Goal: Task Accomplishment & Management: Manage account settings

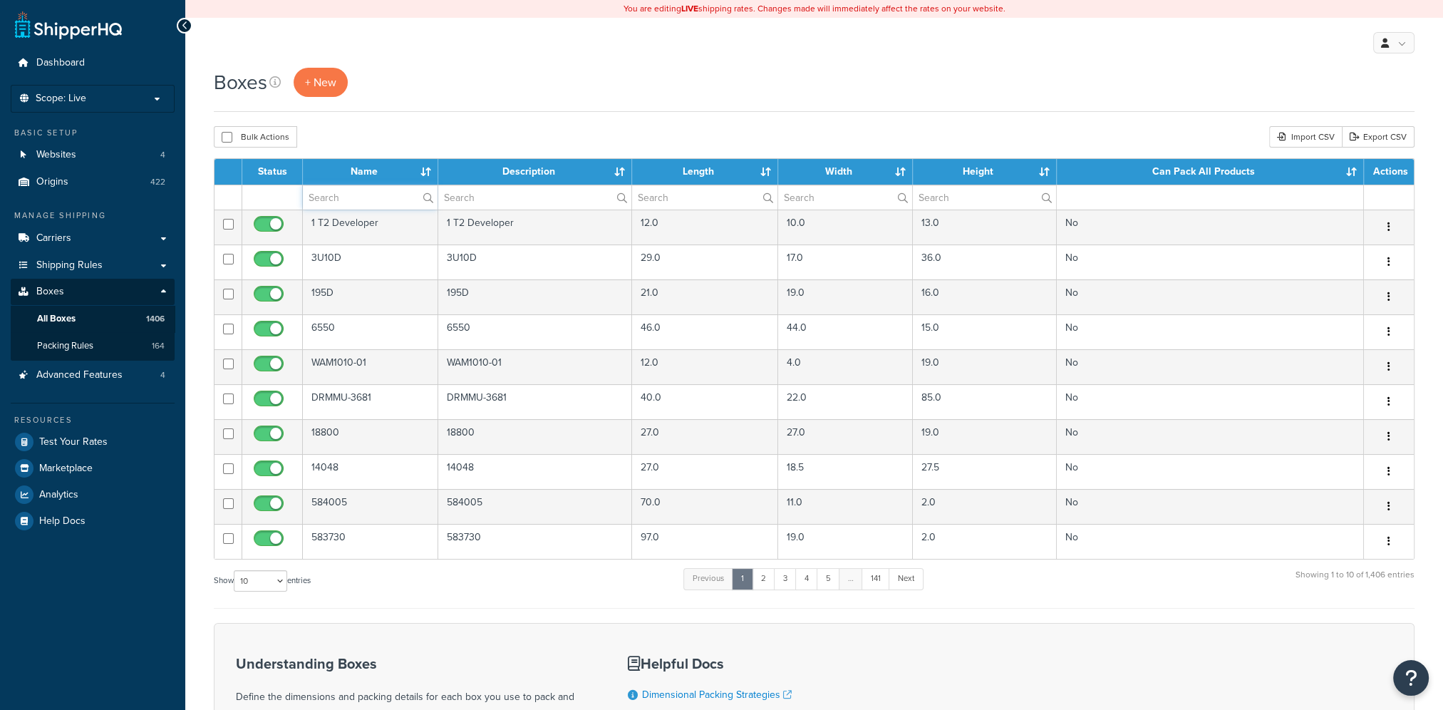
click at [345, 198] on input "text" at bounding box center [370, 197] width 135 height 24
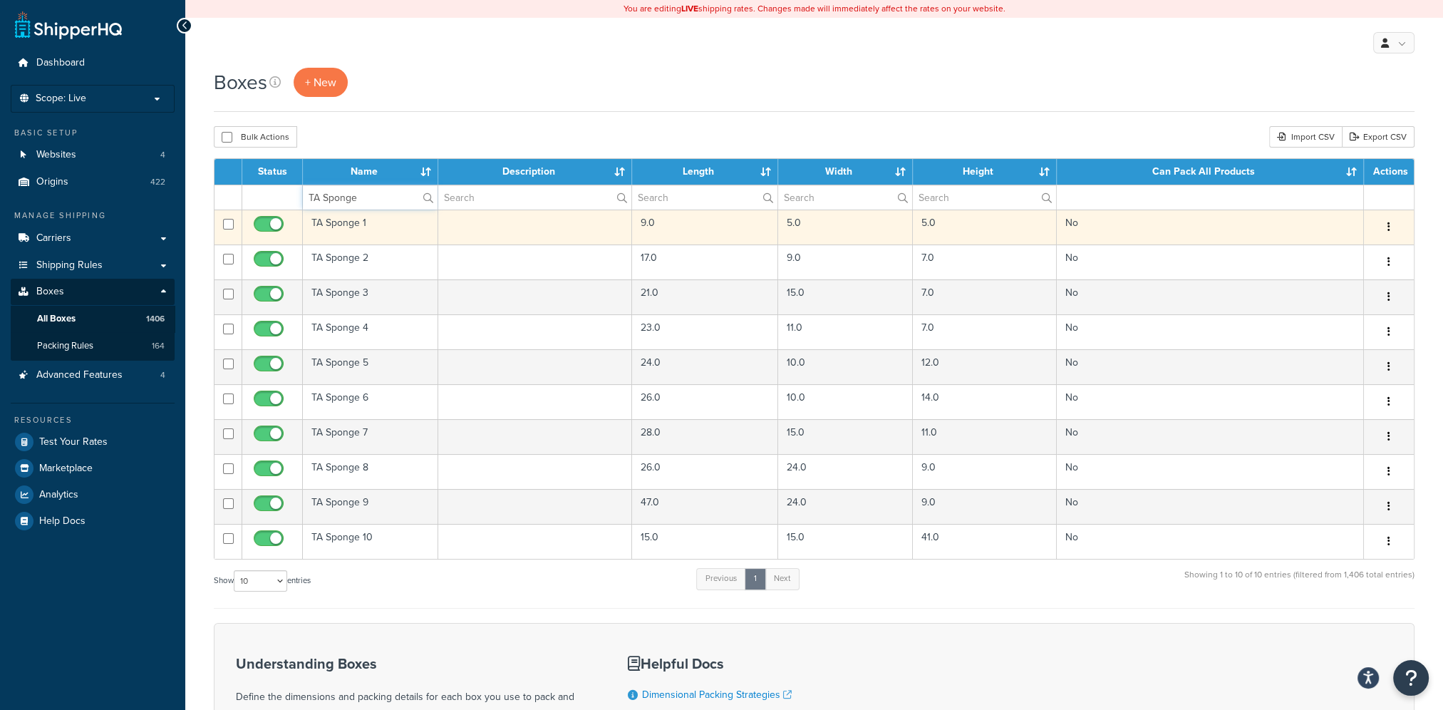
type input "TA Sponge"
click at [1386, 228] on button "button" at bounding box center [1389, 227] width 20 height 23
click at [1324, 252] on link "Edit" at bounding box center [1342, 253] width 113 height 29
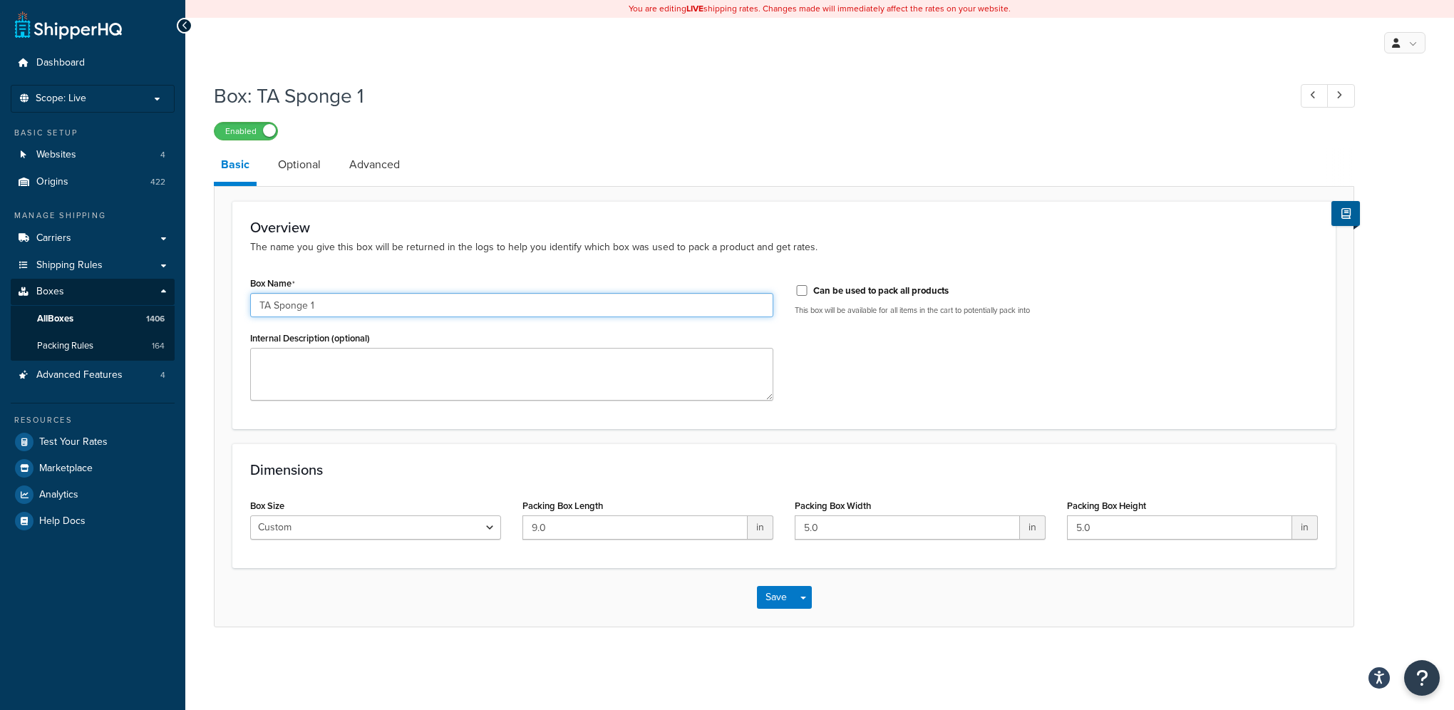
click at [88, 285] on div "Dashboard Scope: Live Basic Setup Websites 4 Origins 422 Manage Shipping Carrie…" at bounding box center [727, 355] width 1454 height 710
type input "CCCG"
drag, startPoint x: 507, startPoint y: 522, endPoint x: 416, endPoint y: 510, distance: 92.6
click at [416, 510] on div "Box Size Custom USPS Small Flat Box USPS Medium Flat Box USPS Large Flat Box US…" at bounding box center [783, 522] width 1089 height 55
type input "10"
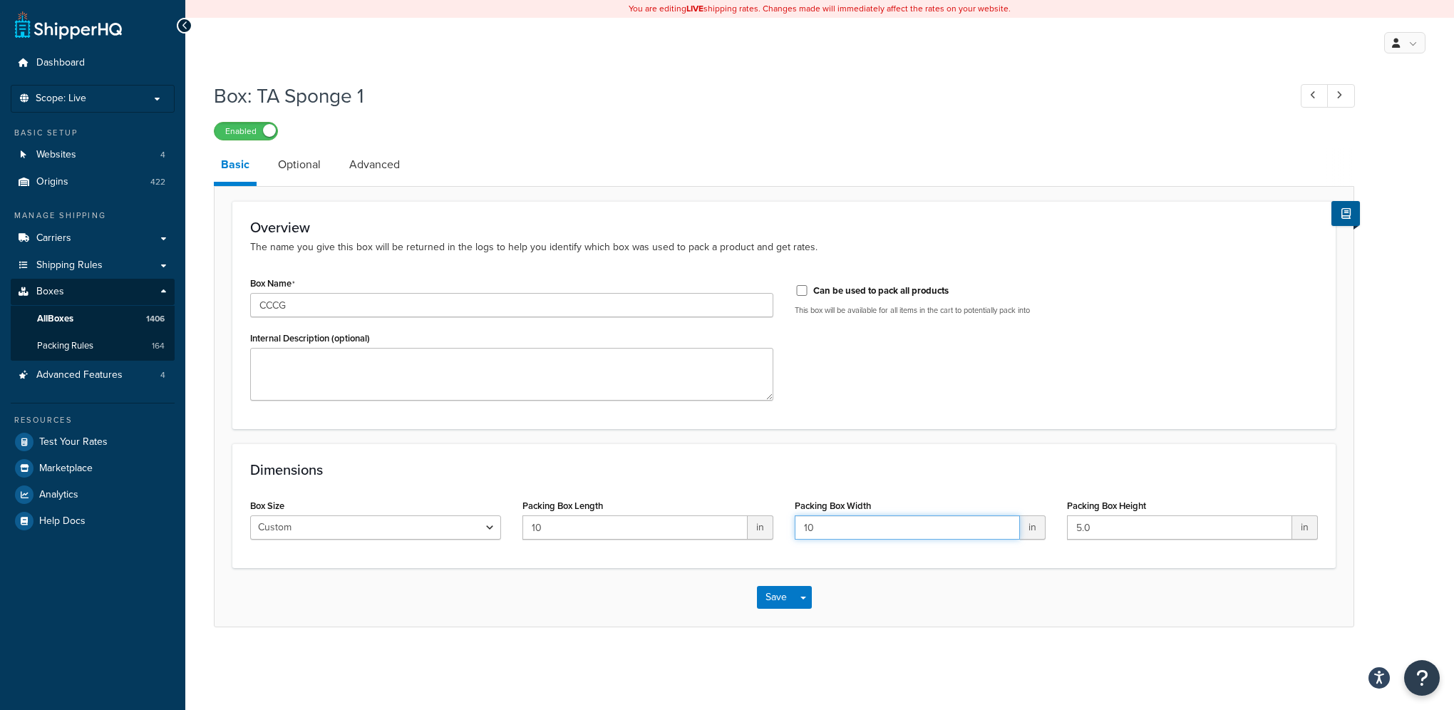
type input "10"
type input "32"
click at [804, 597] on span "button" at bounding box center [803, 598] width 6 height 3
click at [294, 160] on link "Optional" at bounding box center [299, 165] width 57 height 34
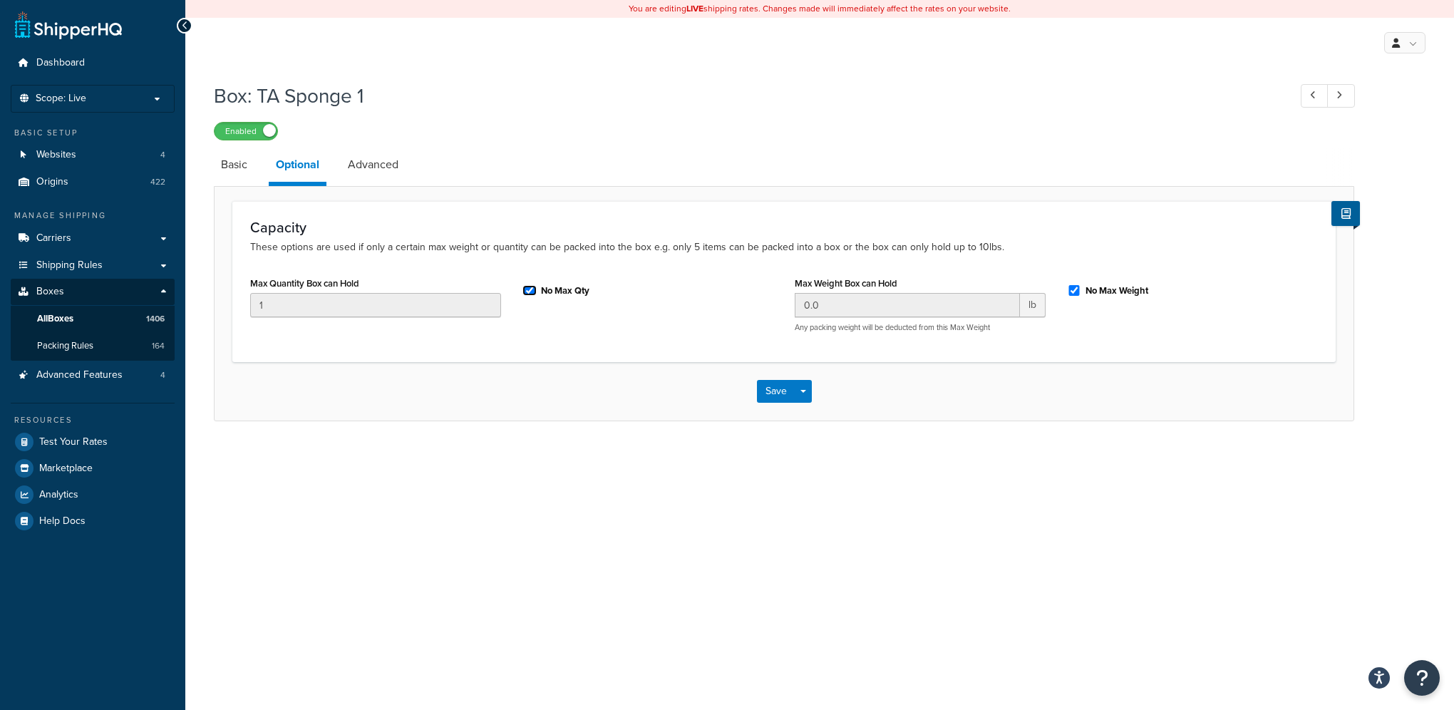
click at [527, 287] on input "No Max Qty" at bounding box center [529, 290] width 14 height 11
checkbox input "false"
click at [776, 391] on button "Save" at bounding box center [776, 391] width 38 height 23
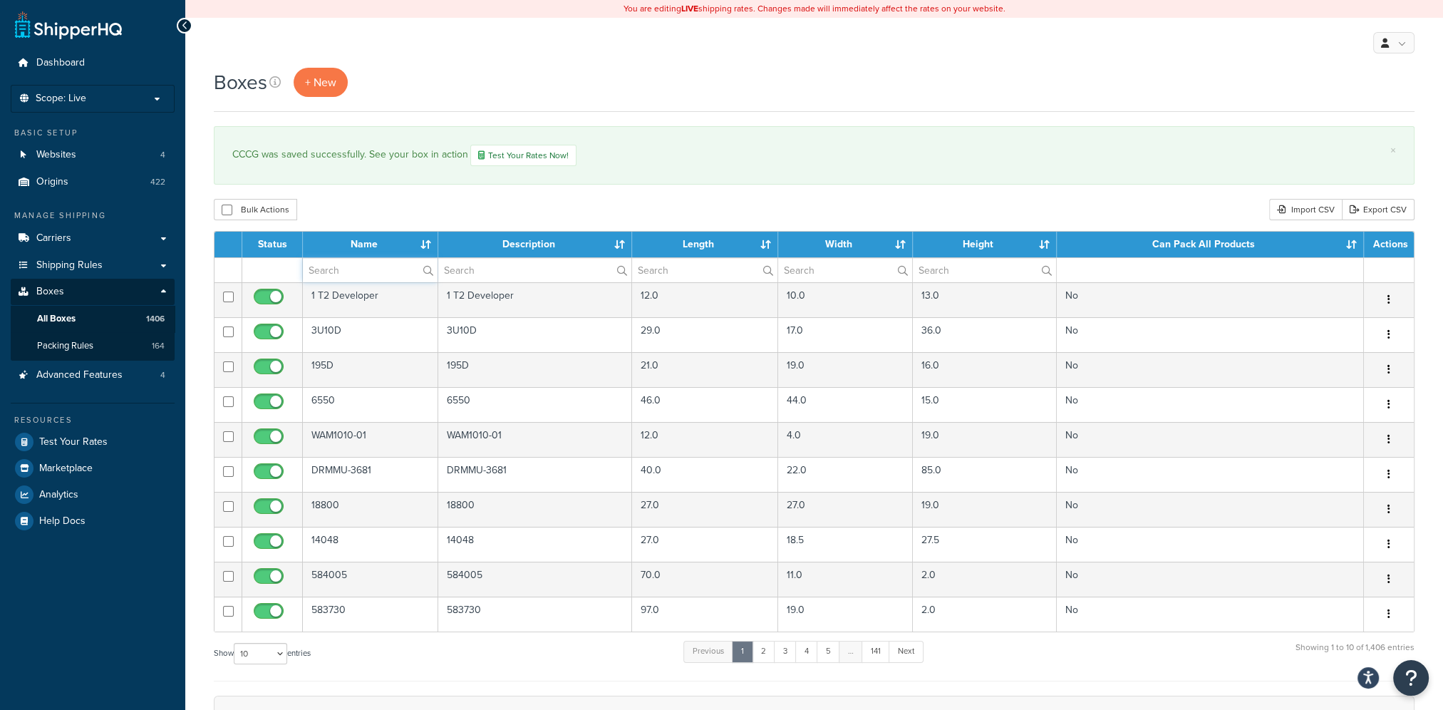
click at [356, 274] on input "text" at bounding box center [370, 270] width 135 height 24
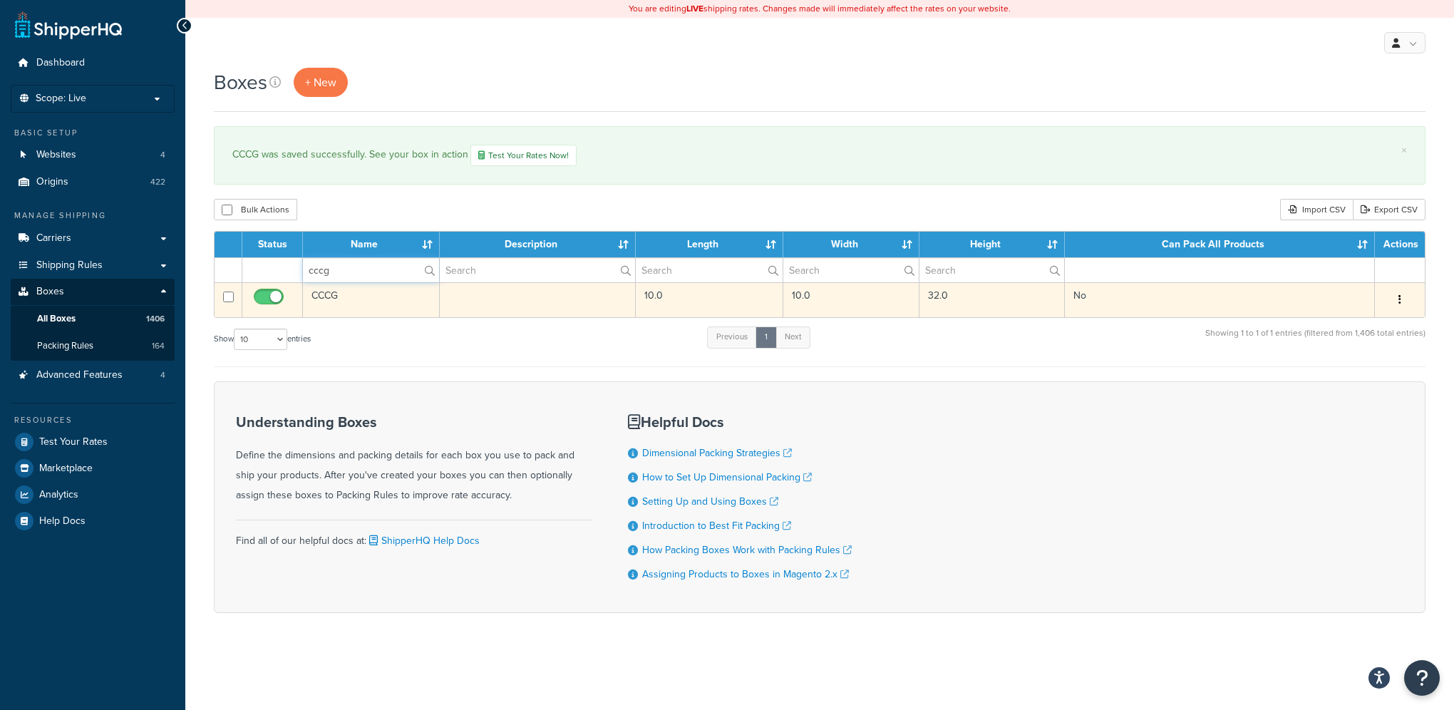
type input "cccg"
click at [1257, 308] on td "No" at bounding box center [1220, 299] width 310 height 35
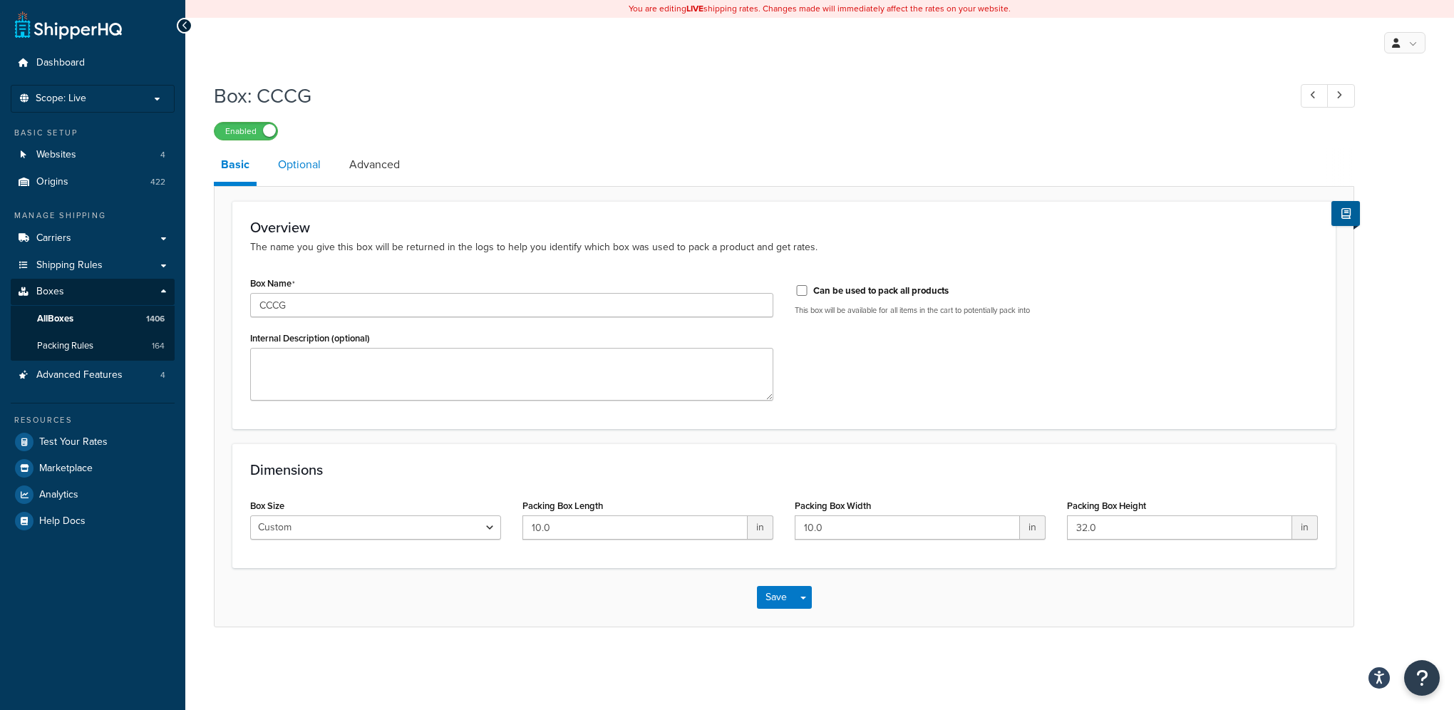
click at [302, 165] on link "Optional" at bounding box center [299, 165] width 57 height 34
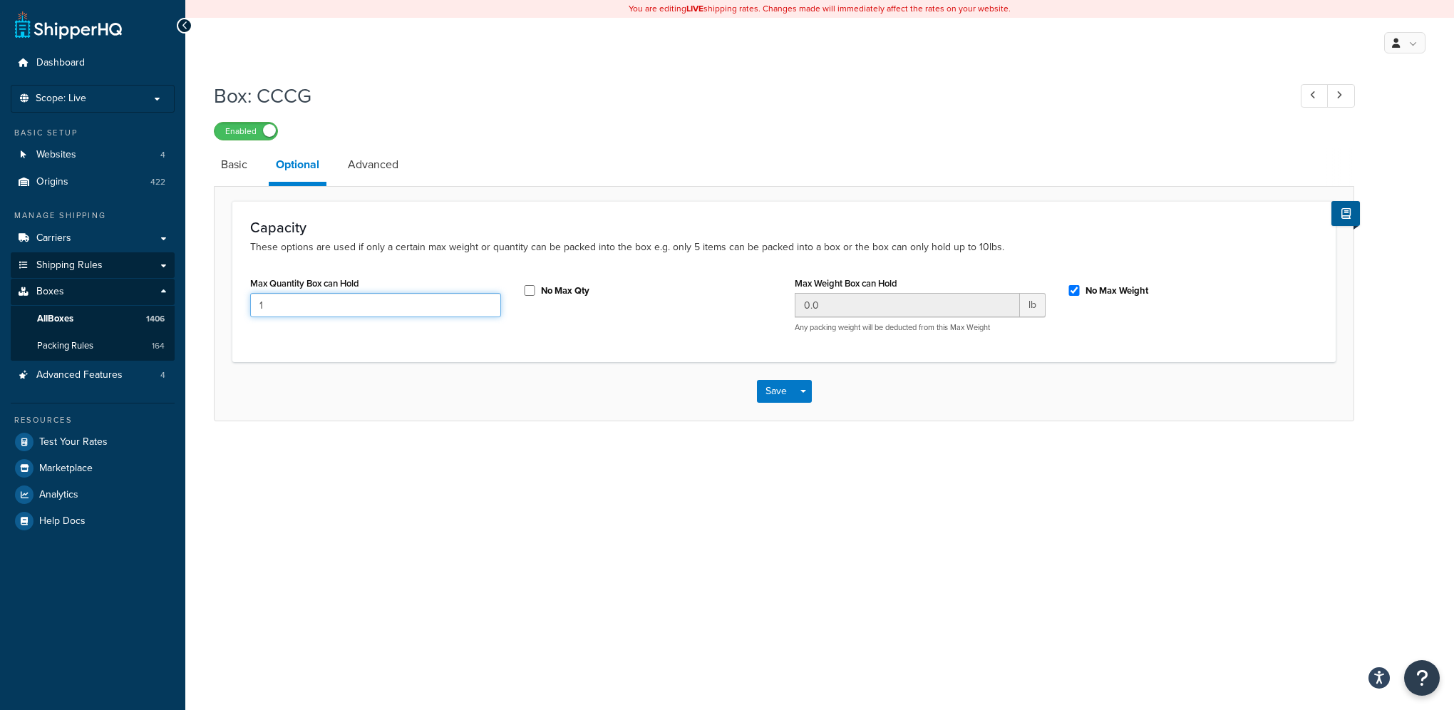
drag, startPoint x: 235, startPoint y: 292, endPoint x: 63, endPoint y: 271, distance: 173.7
click at [63, 271] on div "Dashboard Scope: Live Basic Setup Websites 4 Origins 422 Manage Shipping Carrie…" at bounding box center [727, 355] width 1454 height 710
type input "2"
click at [773, 388] on button "Save" at bounding box center [776, 391] width 38 height 23
